Goal: Find specific page/section: Find specific page/section

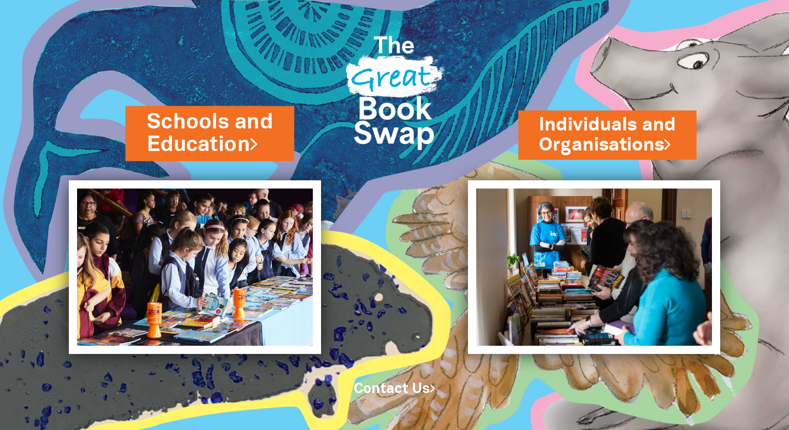
click at [200, 141] on link "Schools and Education" at bounding box center [210, 133] width 126 height 52
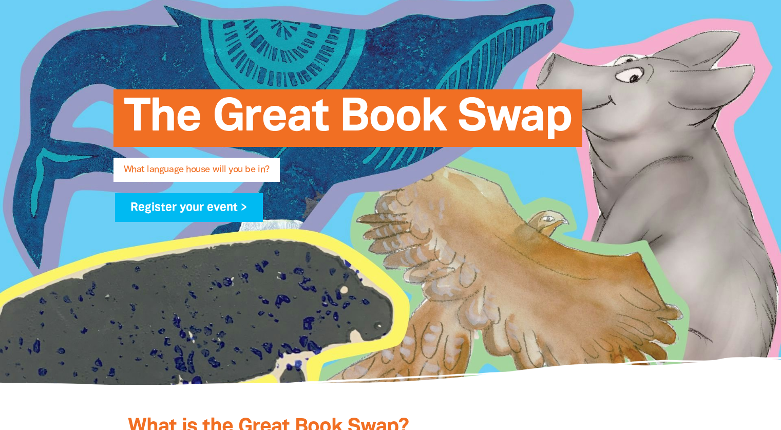
scroll to position [11, 0]
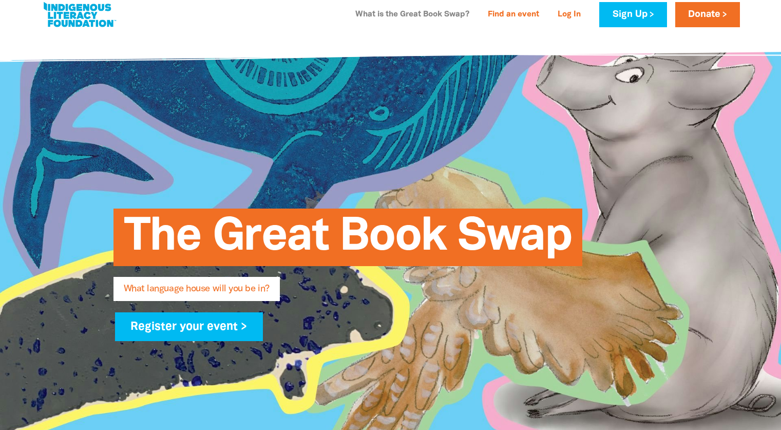
click at [414, 12] on link "What is the Great Book Swap?" at bounding box center [412, 15] width 126 height 16
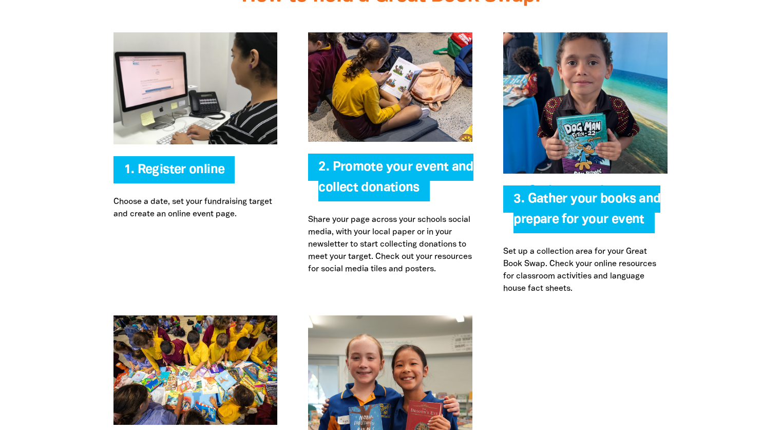
scroll to position [2240, 0]
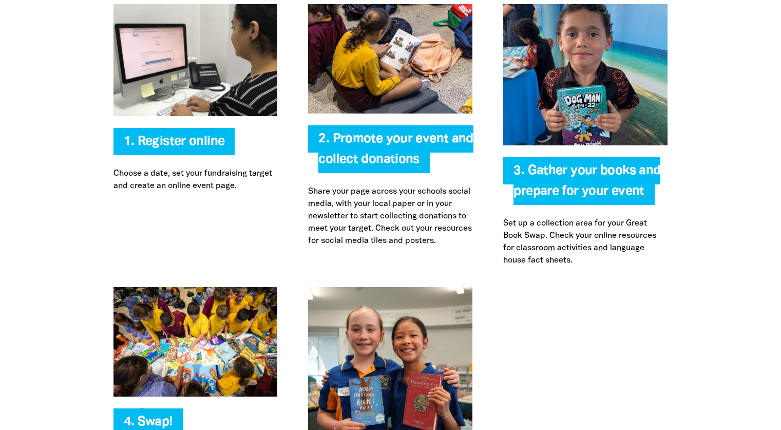
click at [348, 141] on span "2. Promote your event and collect donations" at bounding box center [395, 153] width 155 height 40
click at [377, 82] on img at bounding box center [390, 58] width 164 height 109
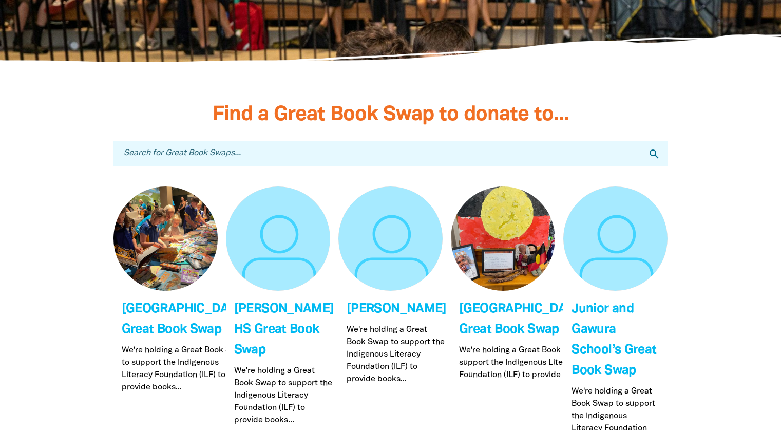
scroll to position [3011, 0]
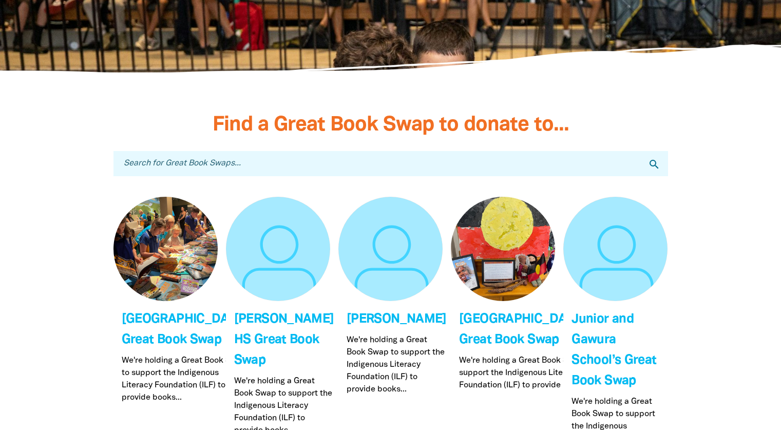
click at [174, 164] on input "Search for Great Book Swaps..." at bounding box center [390, 163] width 554 height 25
type input "hutchins"
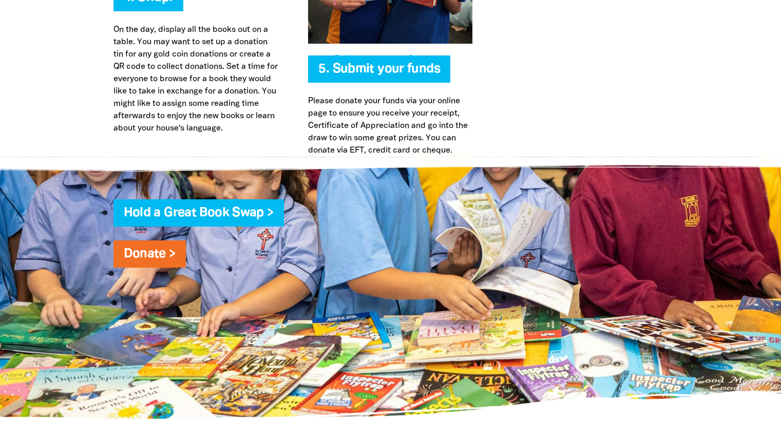
scroll to position [2600, 0]
